Goal: Task Accomplishment & Management: Manage account settings

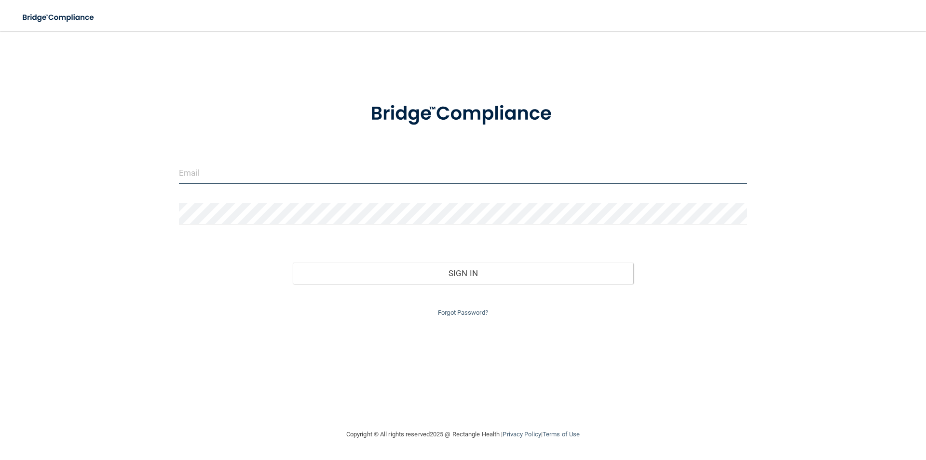
click at [274, 173] on input "email" at bounding box center [463, 173] width 568 height 22
type input "[EMAIL_ADDRESS][DOMAIN_NAME]"
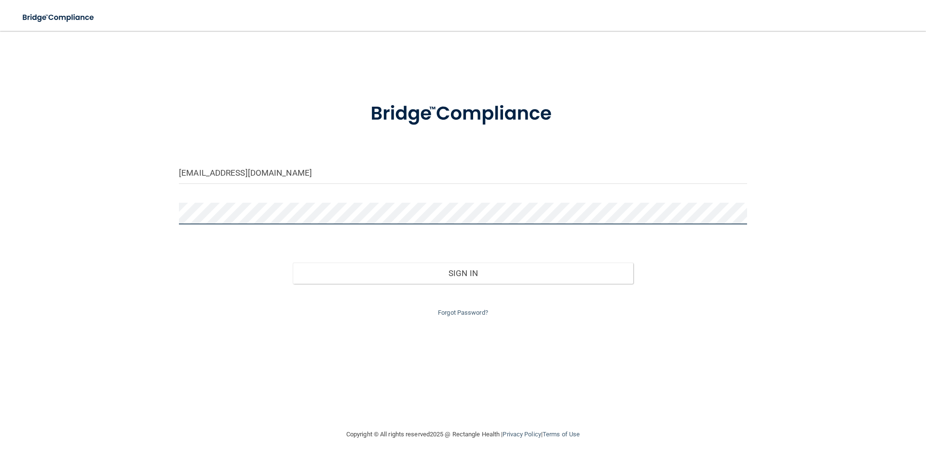
click at [293, 262] on button "Sign In" at bounding box center [463, 272] width 341 height 21
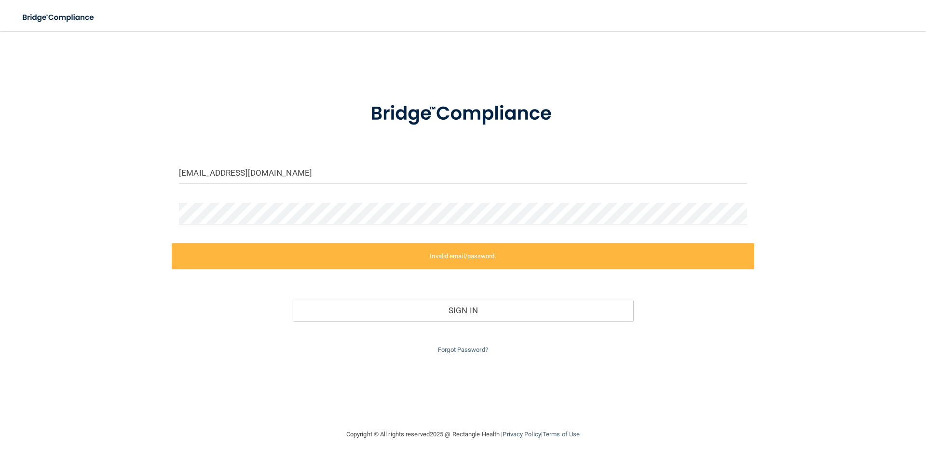
click at [488, 348] on div "Forgot Password?" at bounding box center [463, 338] width 583 height 35
click at [485, 350] on link "Forgot Password?" at bounding box center [463, 349] width 50 height 7
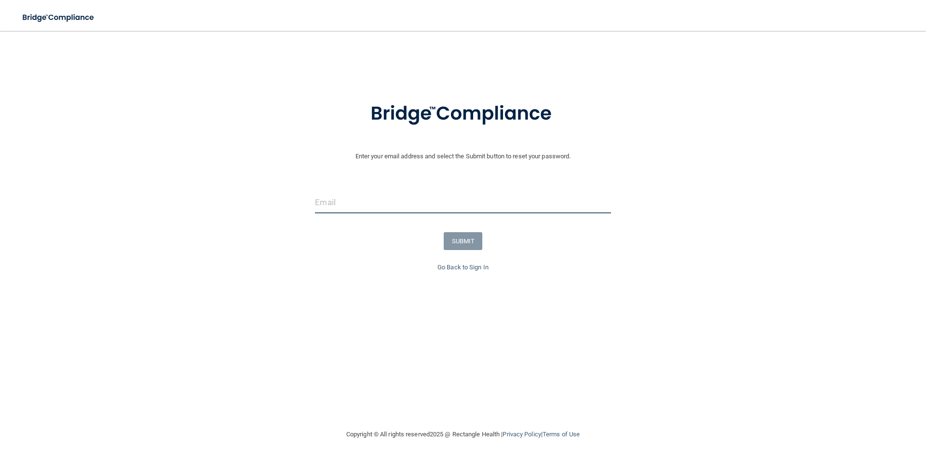
click at [389, 208] on input "email" at bounding box center [463, 203] width 296 height 22
type input "[EMAIL_ADDRESS][DOMAIN_NAME]"
click at [469, 243] on button "SUBMIT" at bounding box center [463, 241] width 39 height 18
